Goal: Navigation & Orientation: Find specific page/section

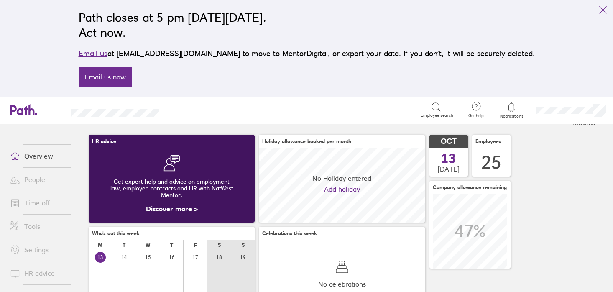
scroll to position [67, 0]
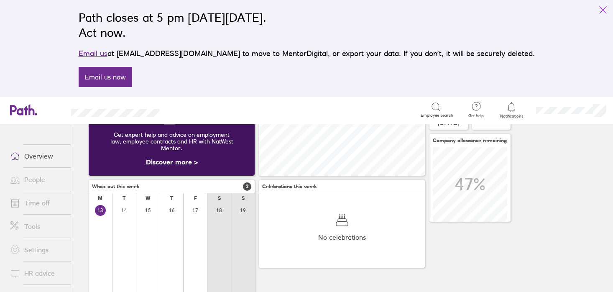
click at [602, 10] on icon "link" at bounding box center [603, 10] width 10 height 10
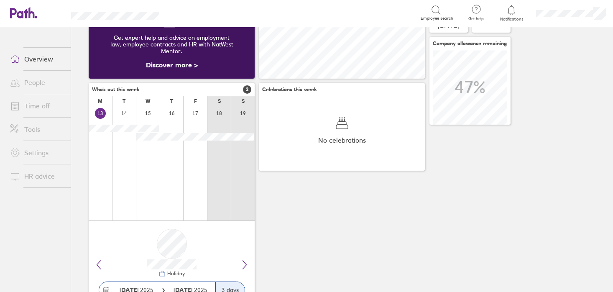
click at [28, 63] on link "Overview" at bounding box center [36, 59] width 67 height 17
click at [34, 85] on link "People" at bounding box center [36, 82] width 67 height 17
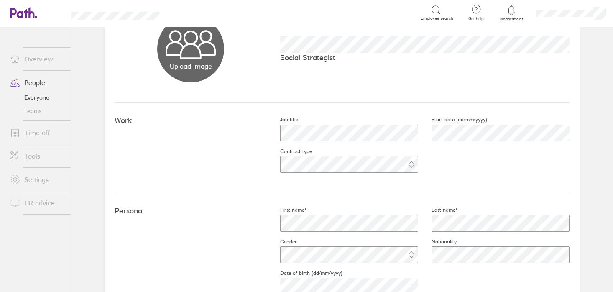
scroll to position [55, 0]
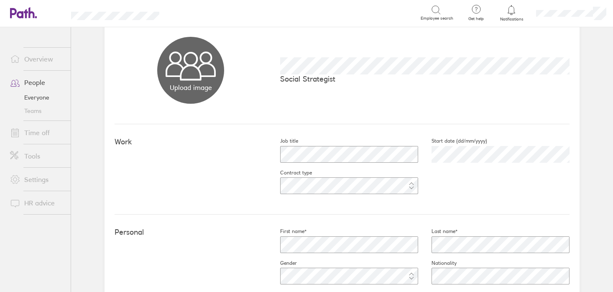
click at [192, 68] on button "Choose files" at bounding box center [190, 70] width 67 height 67
click at [54, 61] on link "Overview" at bounding box center [36, 59] width 67 height 17
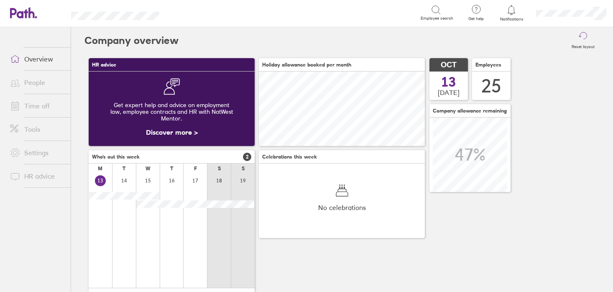
scroll to position [24, 0]
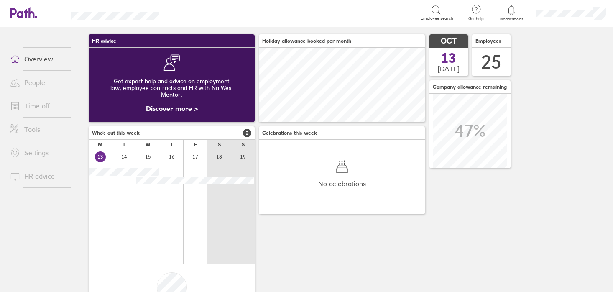
click at [193, 110] on link "Discover more >" at bounding box center [172, 108] width 52 height 8
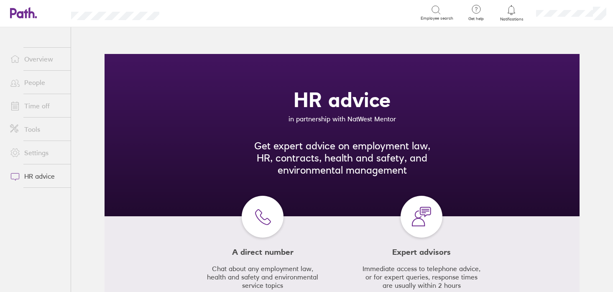
click at [33, 84] on link "People" at bounding box center [36, 82] width 67 height 17
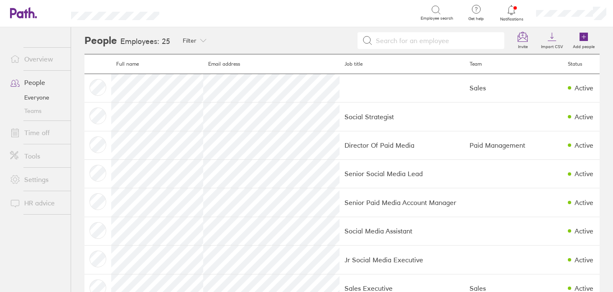
click at [511, 13] on icon at bounding box center [511, 10] width 7 height 10
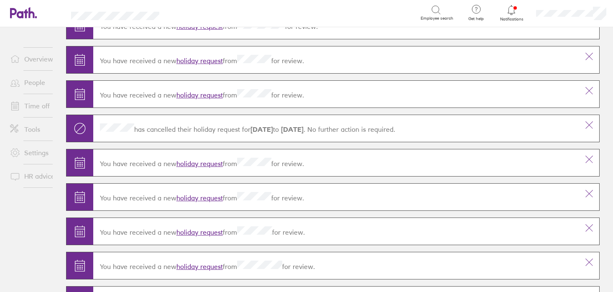
scroll to position [117, 0]
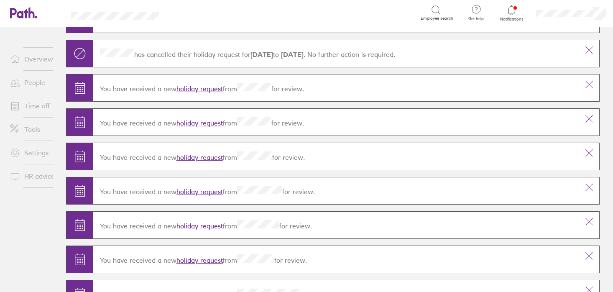
click at [50, 57] on link "Overview" at bounding box center [36, 59] width 67 height 17
